Goal: Task Accomplishment & Management: Manage account settings

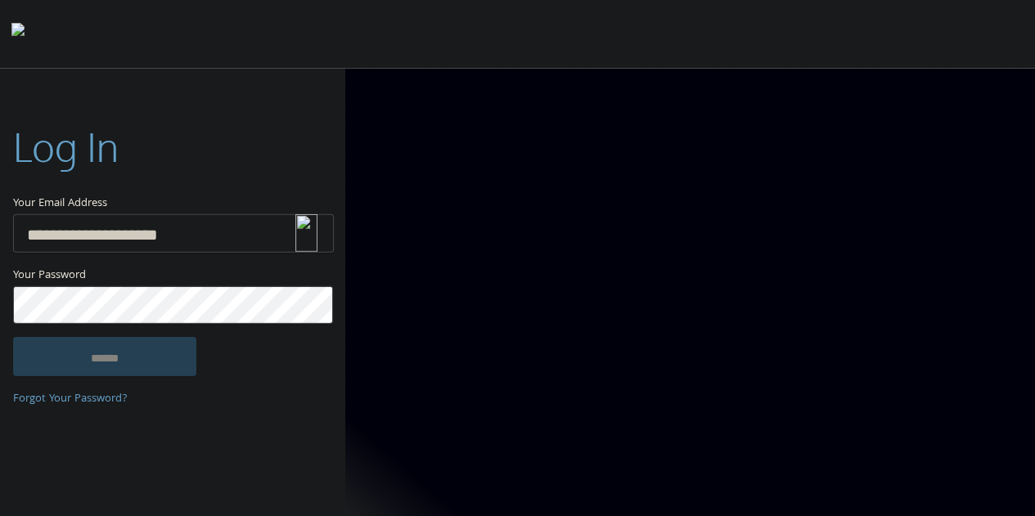
type input "**********"
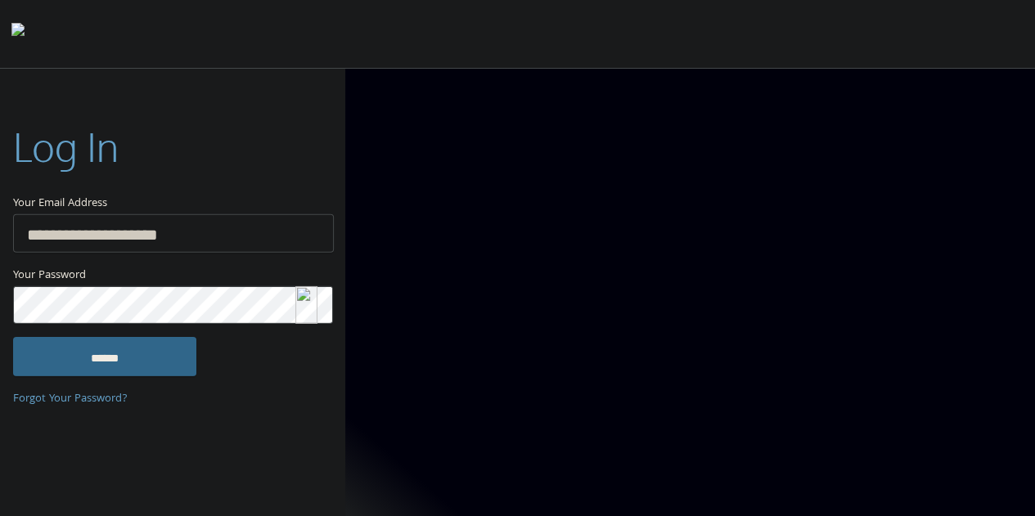
click at [13, 337] on input "******" at bounding box center [104, 356] width 183 height 39
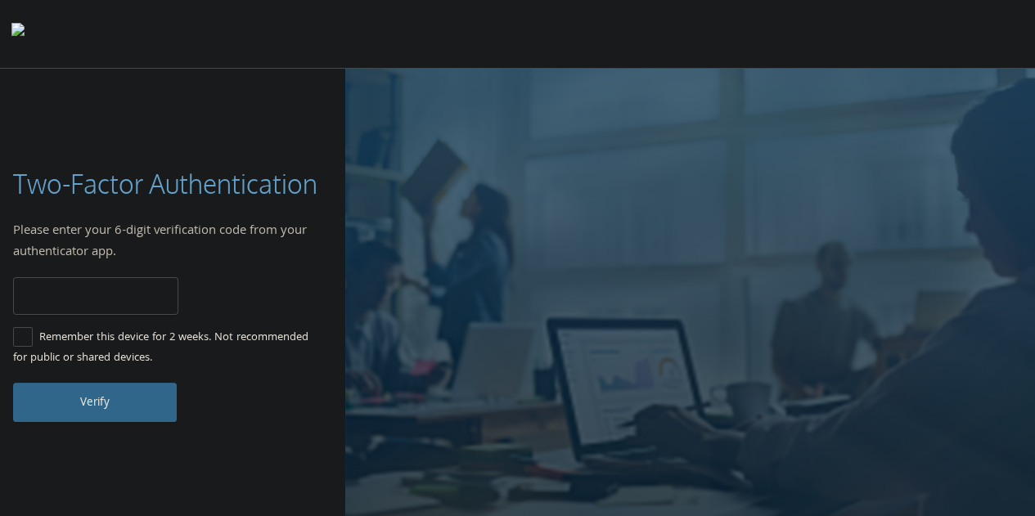
type input "******"
